Goal: Information Seeking & Learning: Learn about a topic

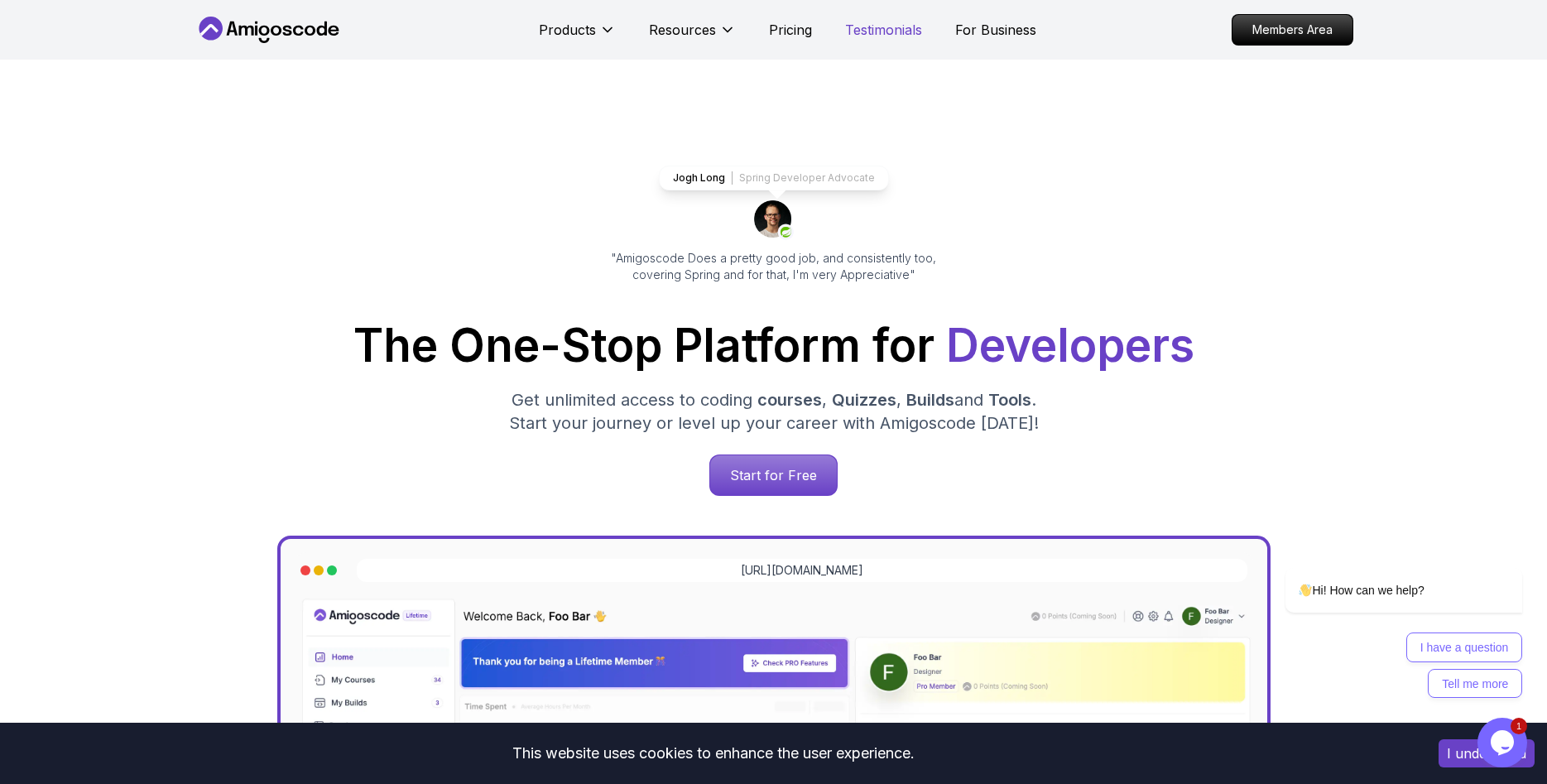
click at [868, 32] on p "Testimonials" at bounding box center [883, 30] width 77 height 20
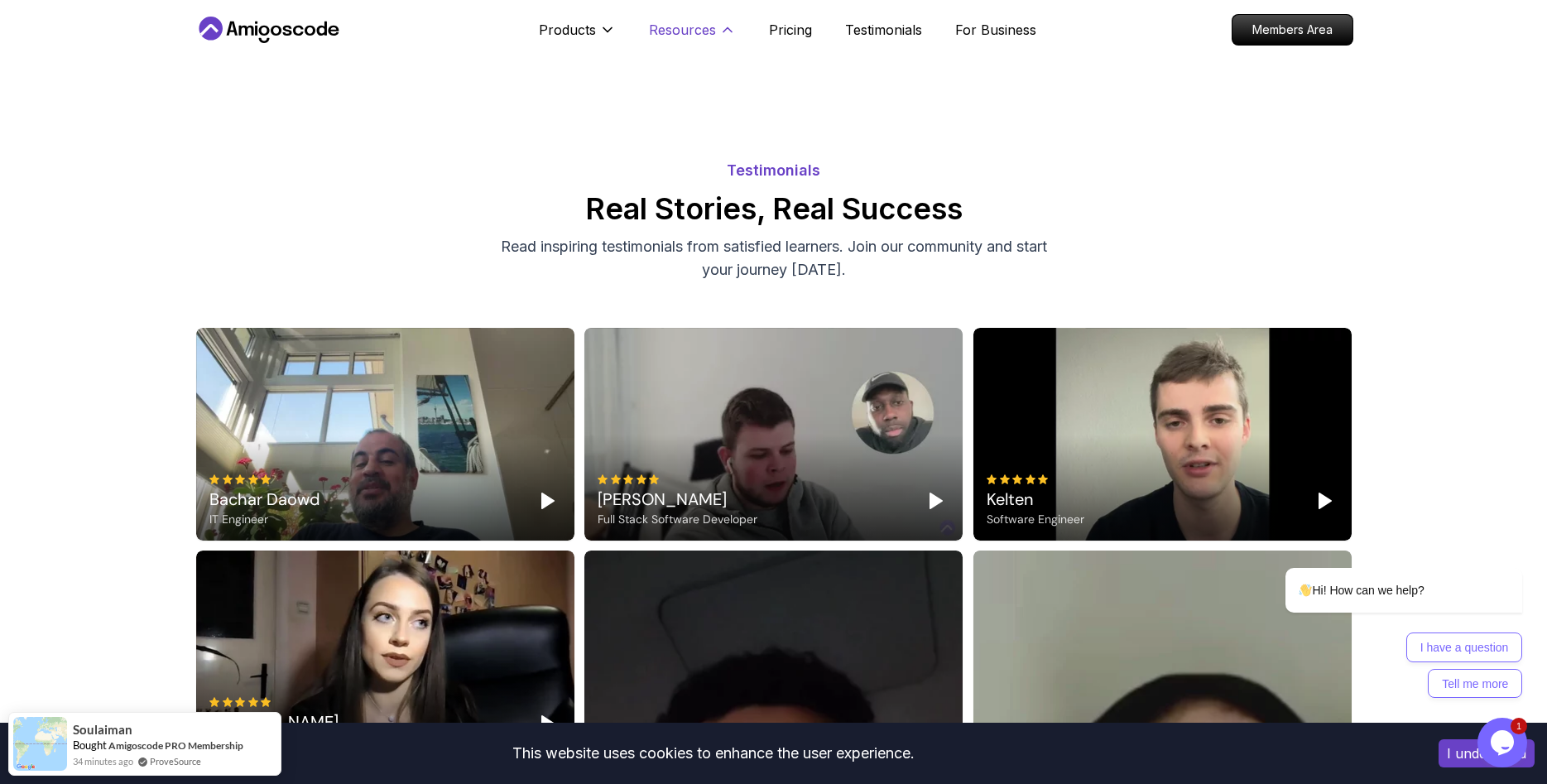
click at [726, 26] on icon at bounding box center [727, 30] width 16 height 16
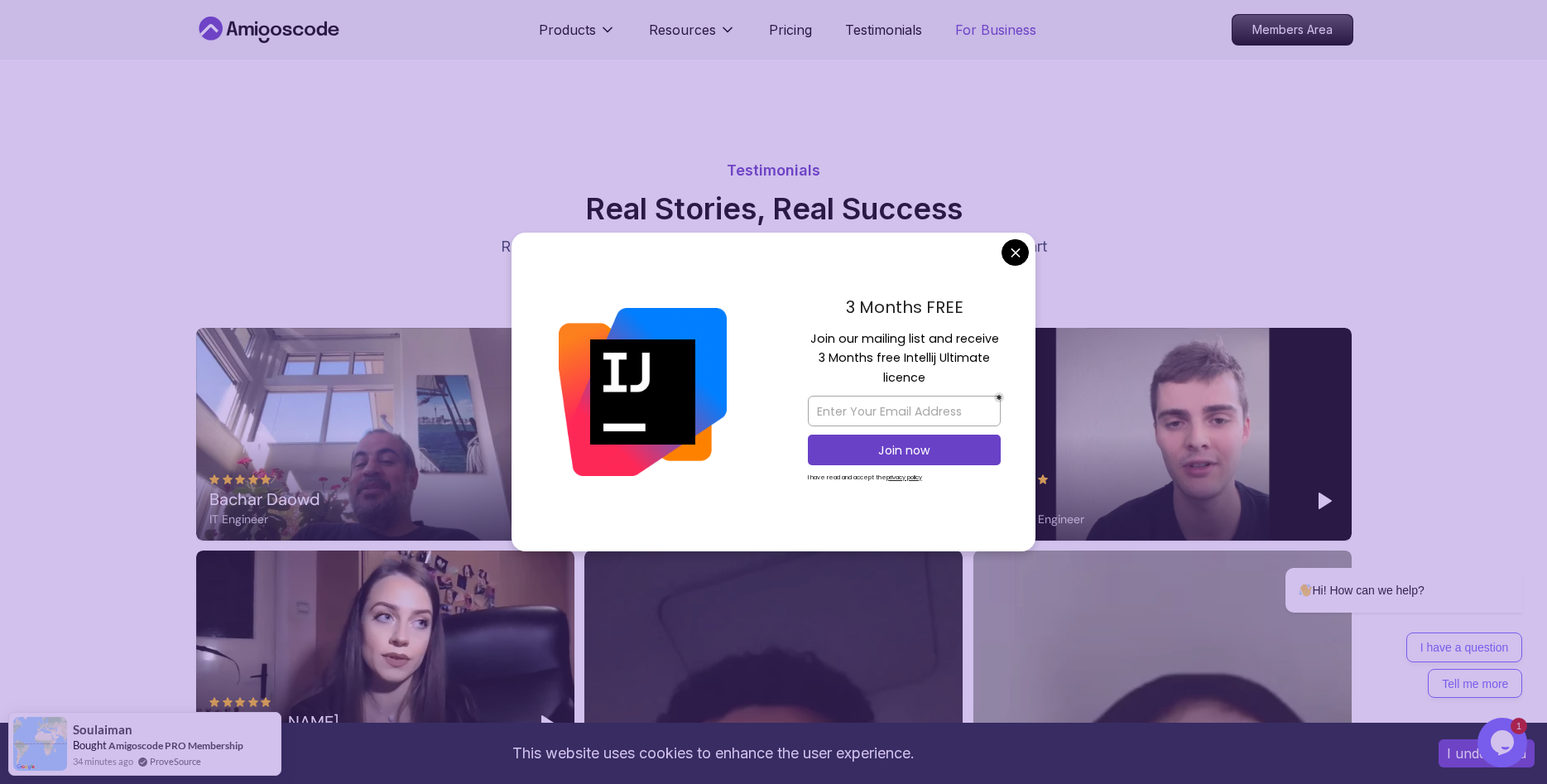
click at [1010, 30] on p "For Business" at bounding box center [995, 30] width 81 height 20
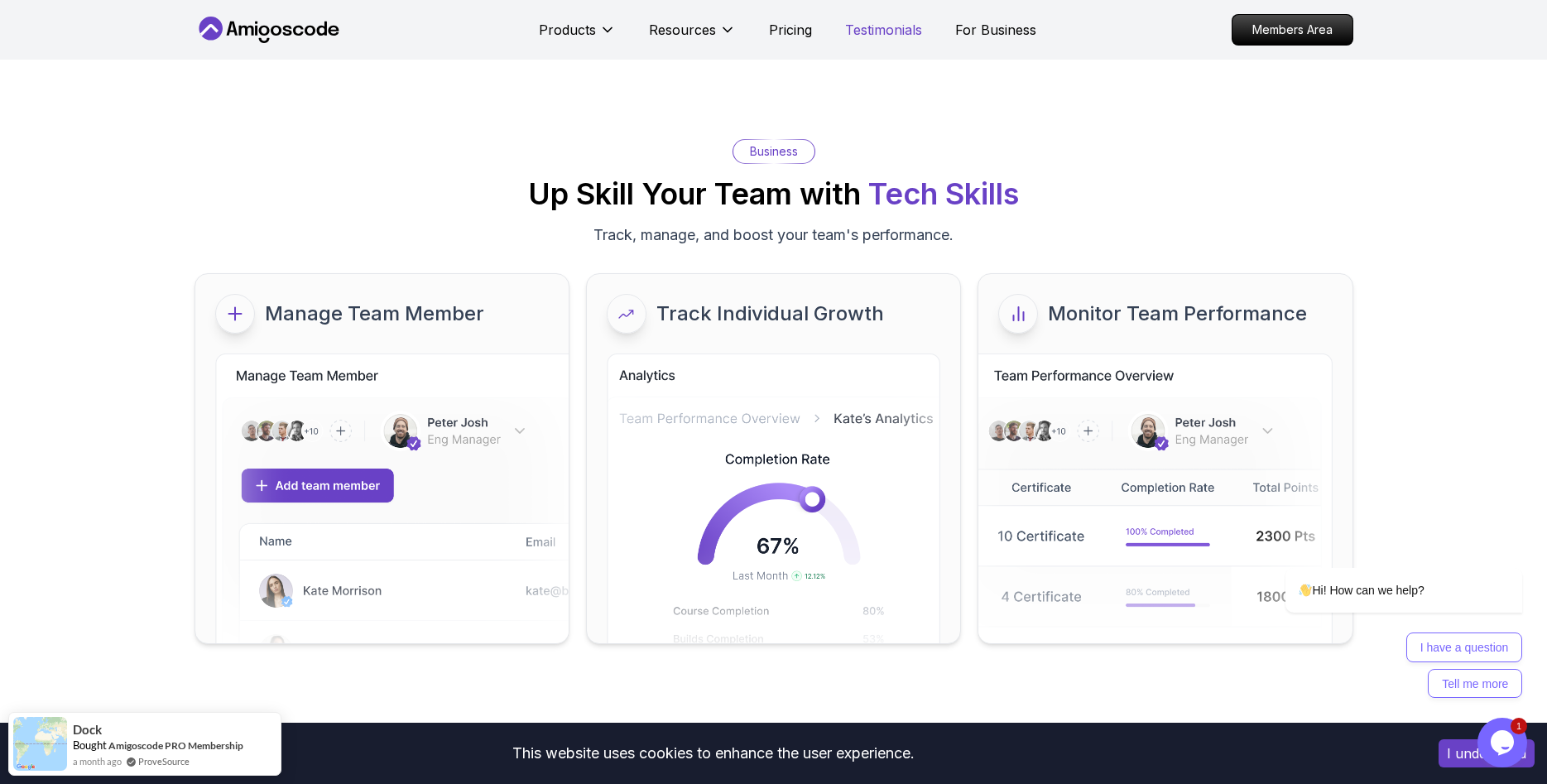
click at [879, 39] on p "Testimonials" at bounding box center [883, 30] width 77 height 20
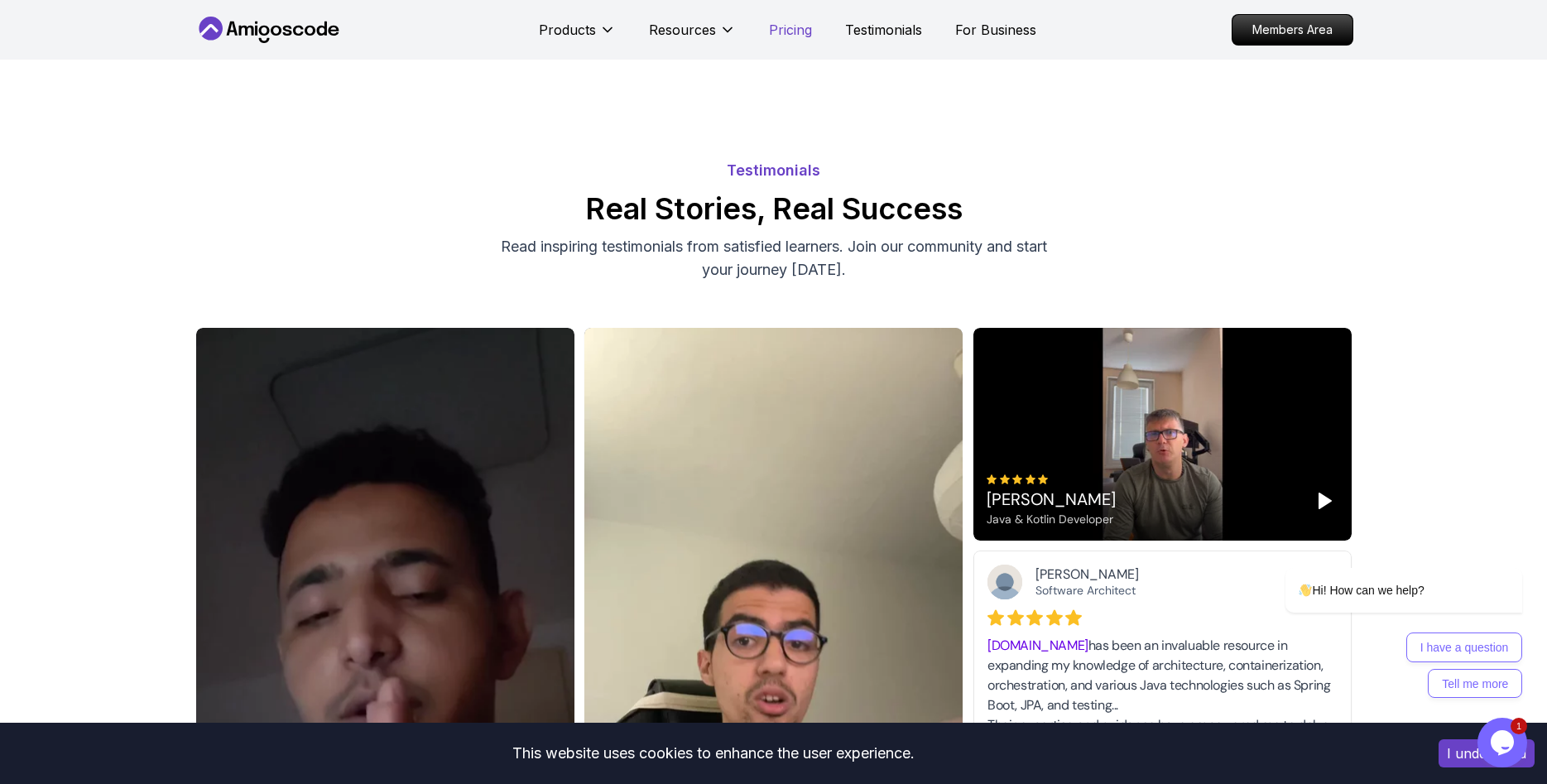
click at [782, 34] on p "Pricing" at bounding box center [790, 30] width 43 height 20
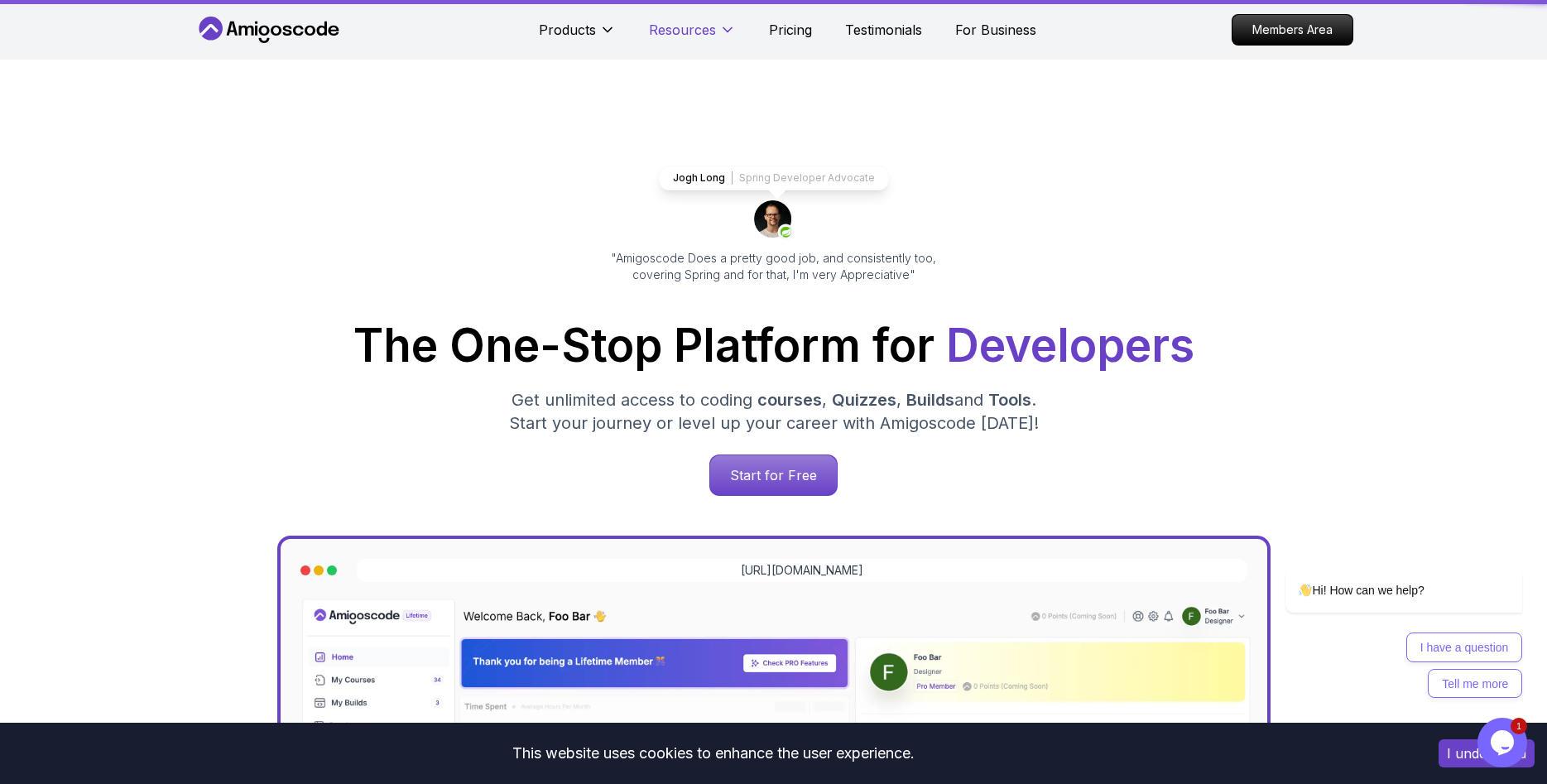
scroll to position [3641, 0]
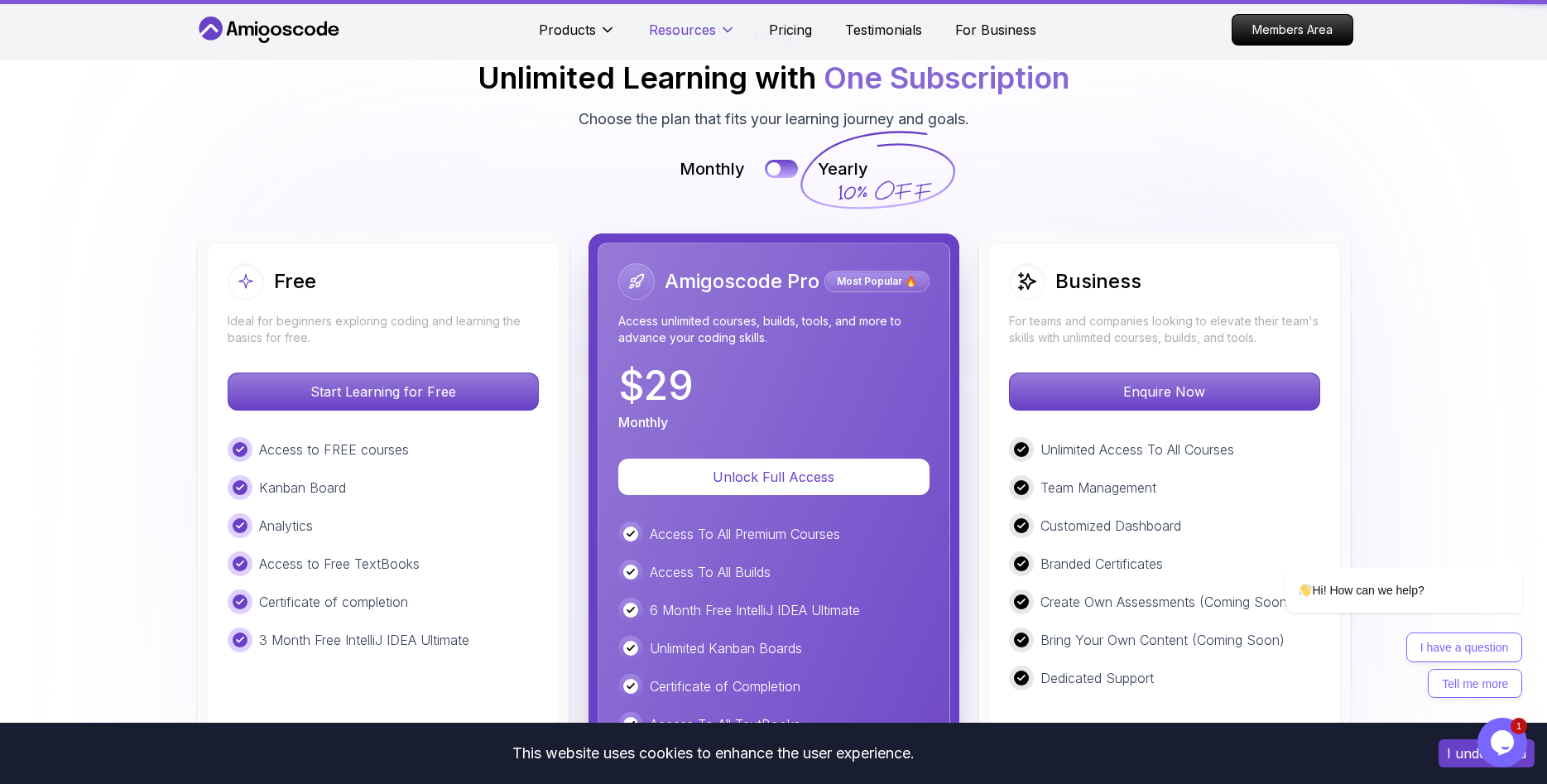
click at [686, 33] on p "Resources" at bounding box center [683, 30] width 67 height 20
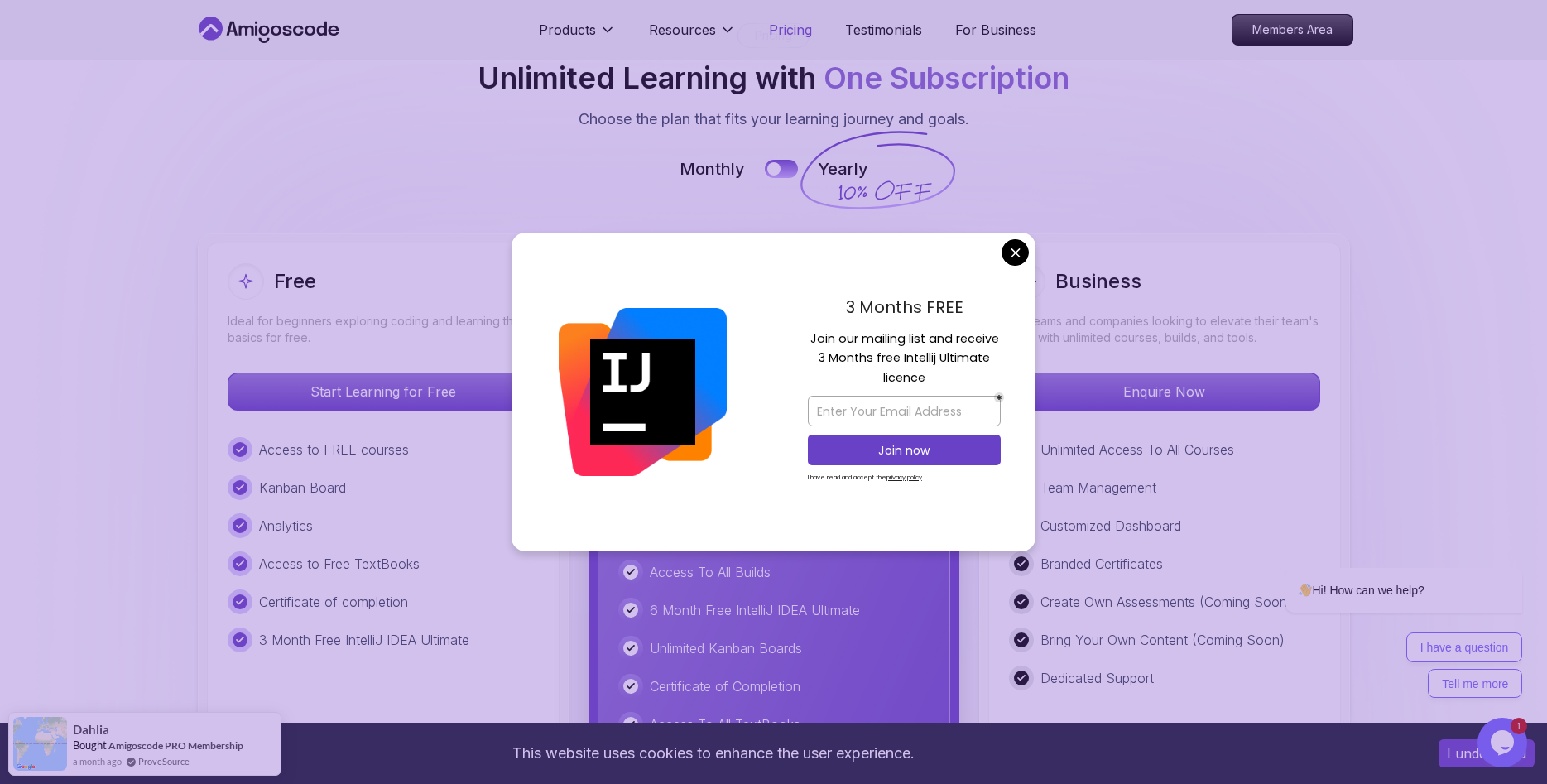
click at [796, 26] on p "Pricing" at bounding box center [790, 30] width 43 height 20
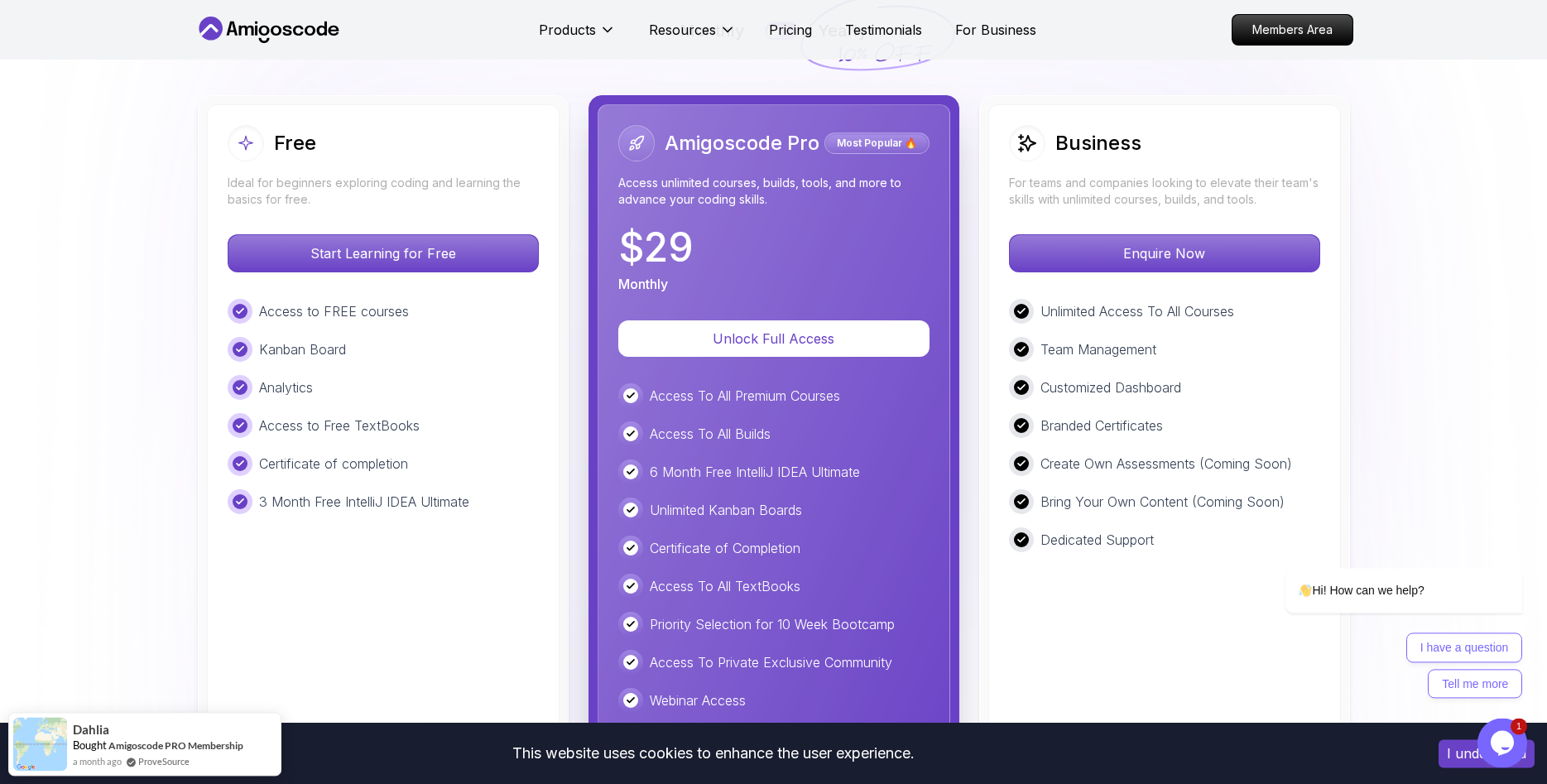
scroll to position [3894, 0]
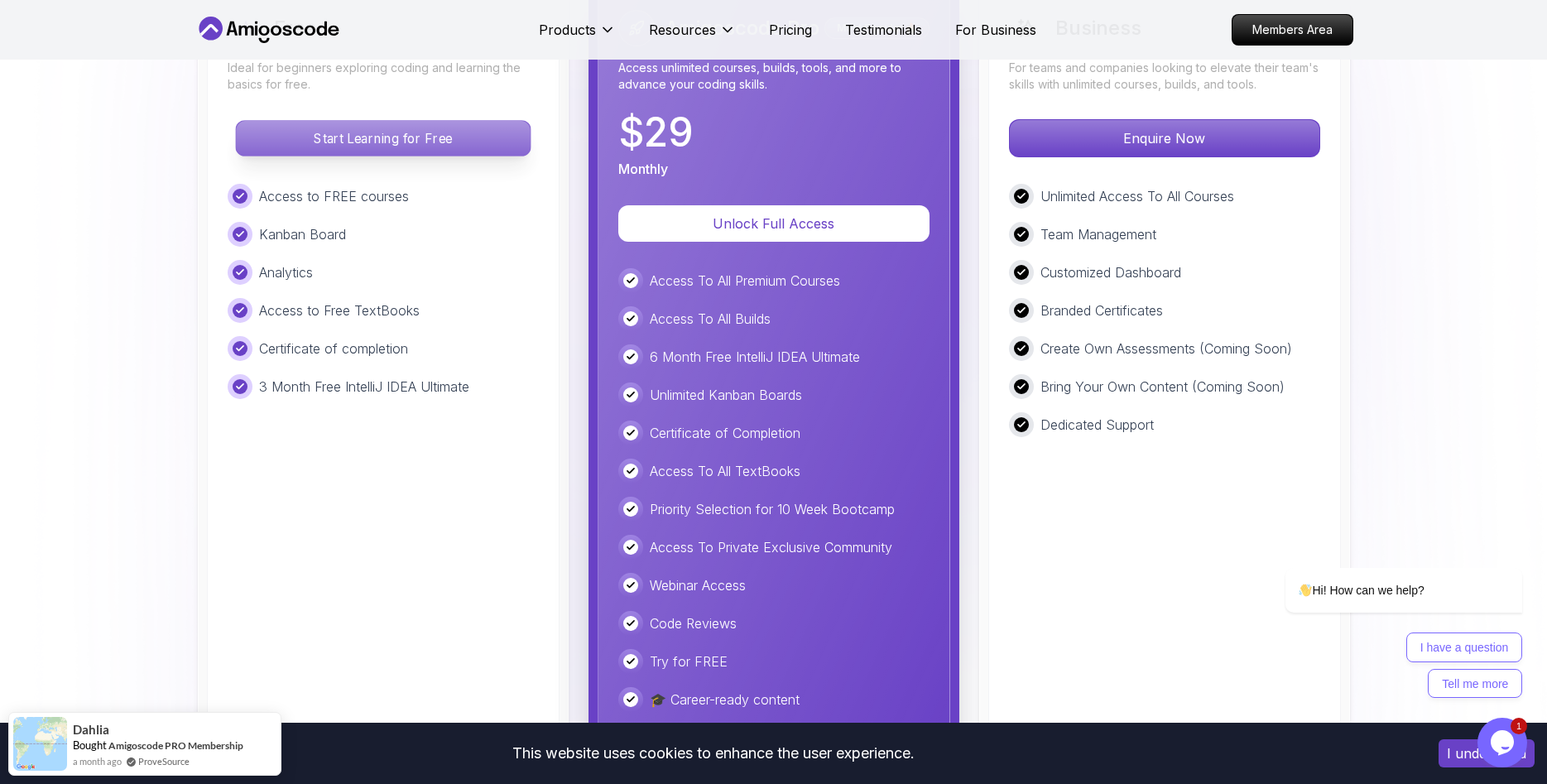
click at [388, 156] on p "Start Learning for Free" at bounding box center [382, 138] width 294 height 34
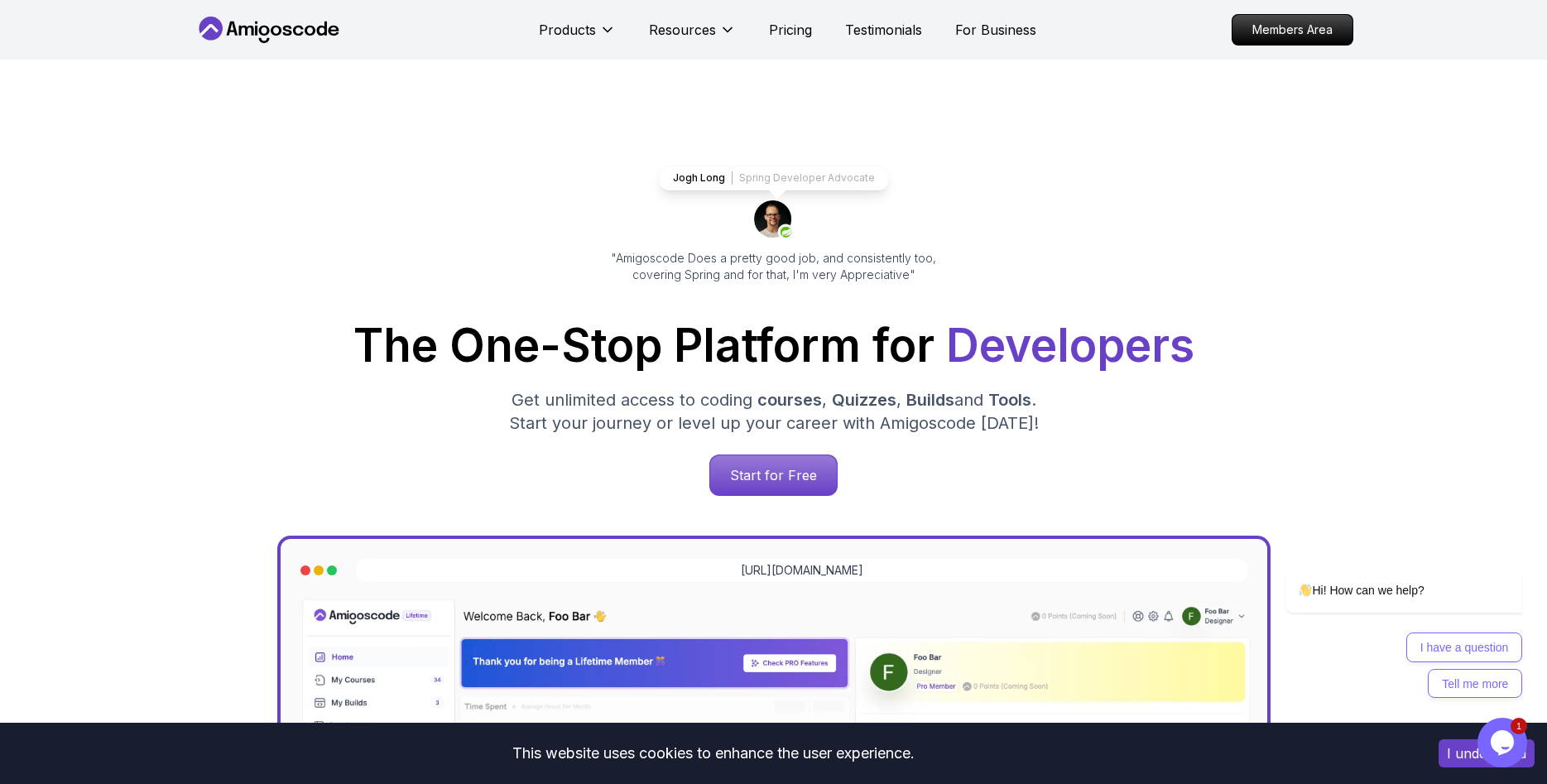
scroll to position [3756, 0]
